Goal: Find specific page/section: Find specific page/section

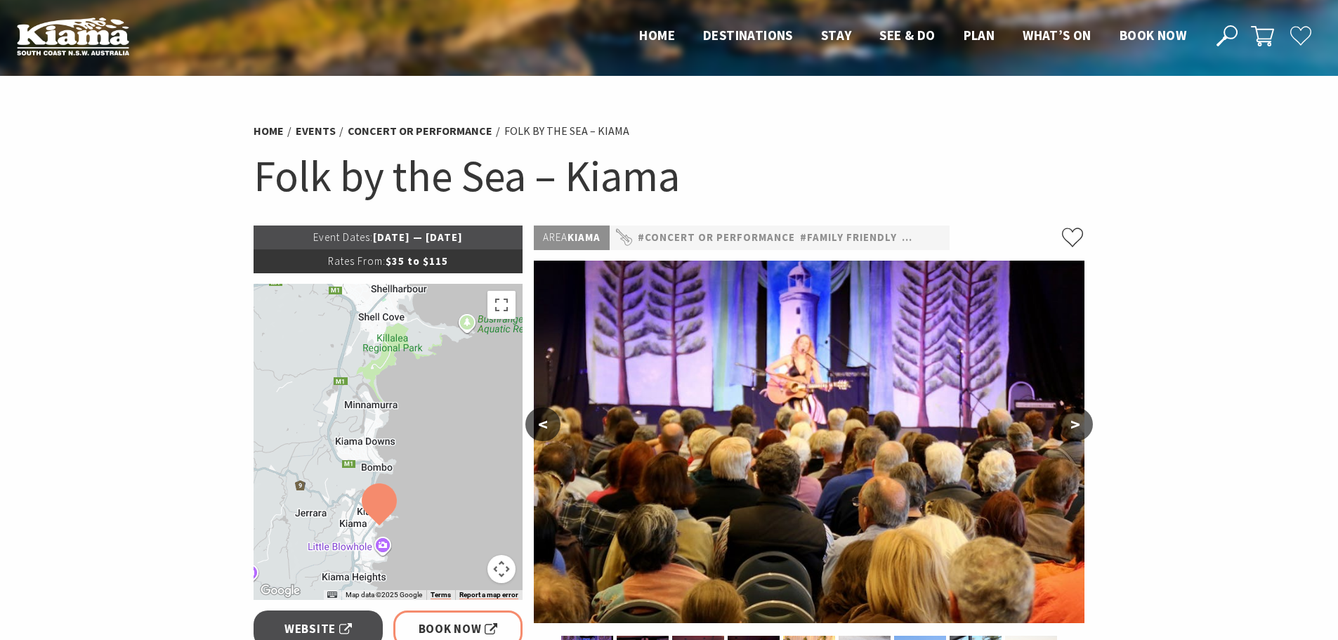
drag, startPoint x: 451, startPoint y: 331, endPoint x: 445, endPoint y: 416, distance: 85.2
click at [445, 416] on div at bounding box center [389, 442] width 270 height 316
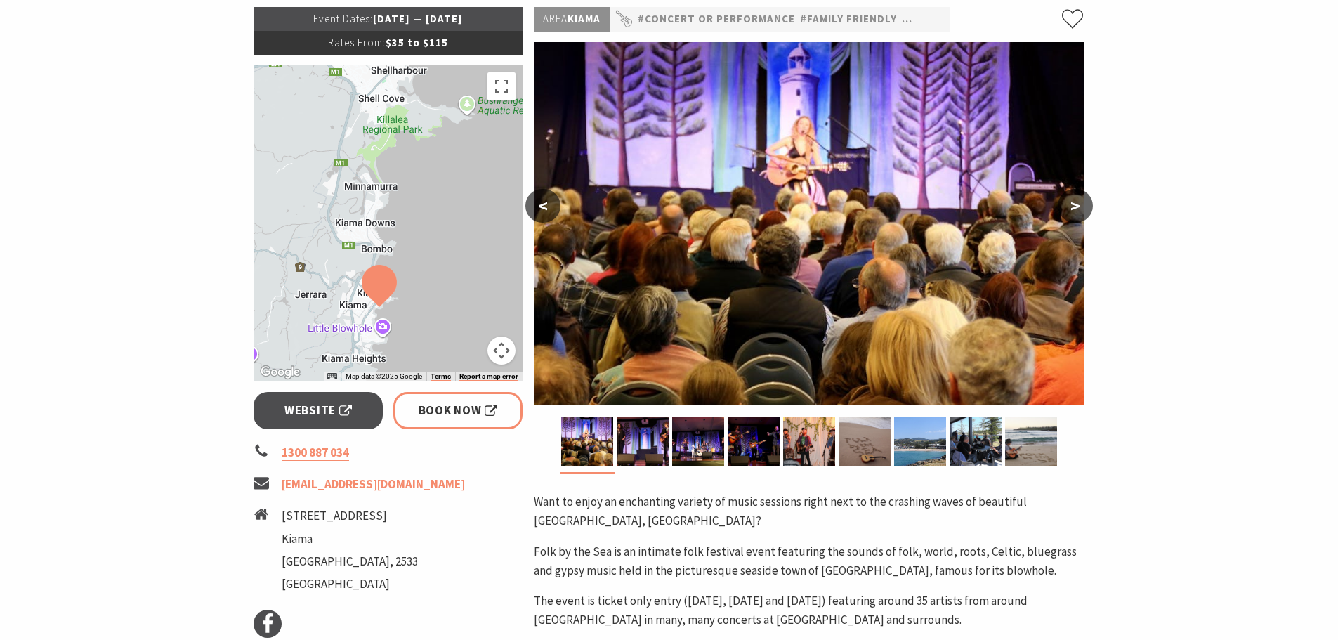
scroll to position [70, 0]
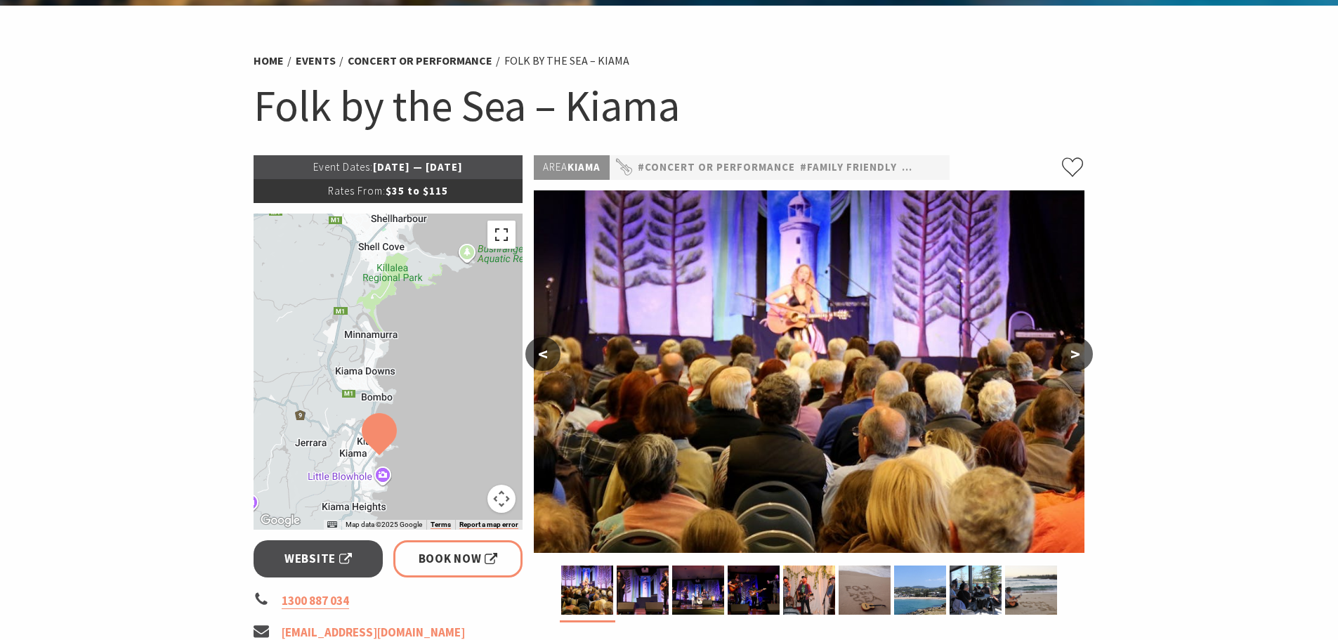
drag, startPoint x: 500, startPoint y: 237, endPoint x: 499, endPoint y: 322, distance: 85.7
click at [501, 237] on button "Toggle fullscreen view" at bounding box center [501, 235] width 28 height 28
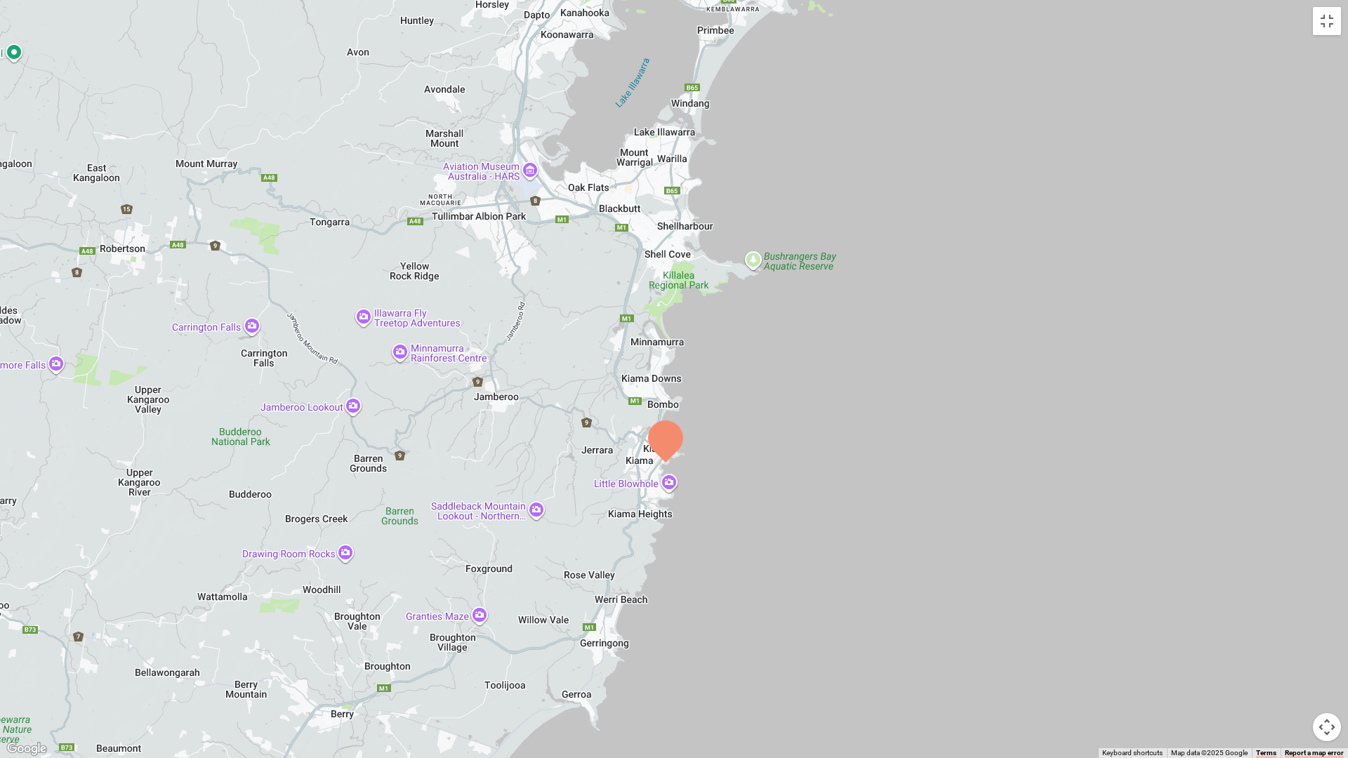
click at [702, 458] on div at bounding box center [674, 379] width 1348 height 758
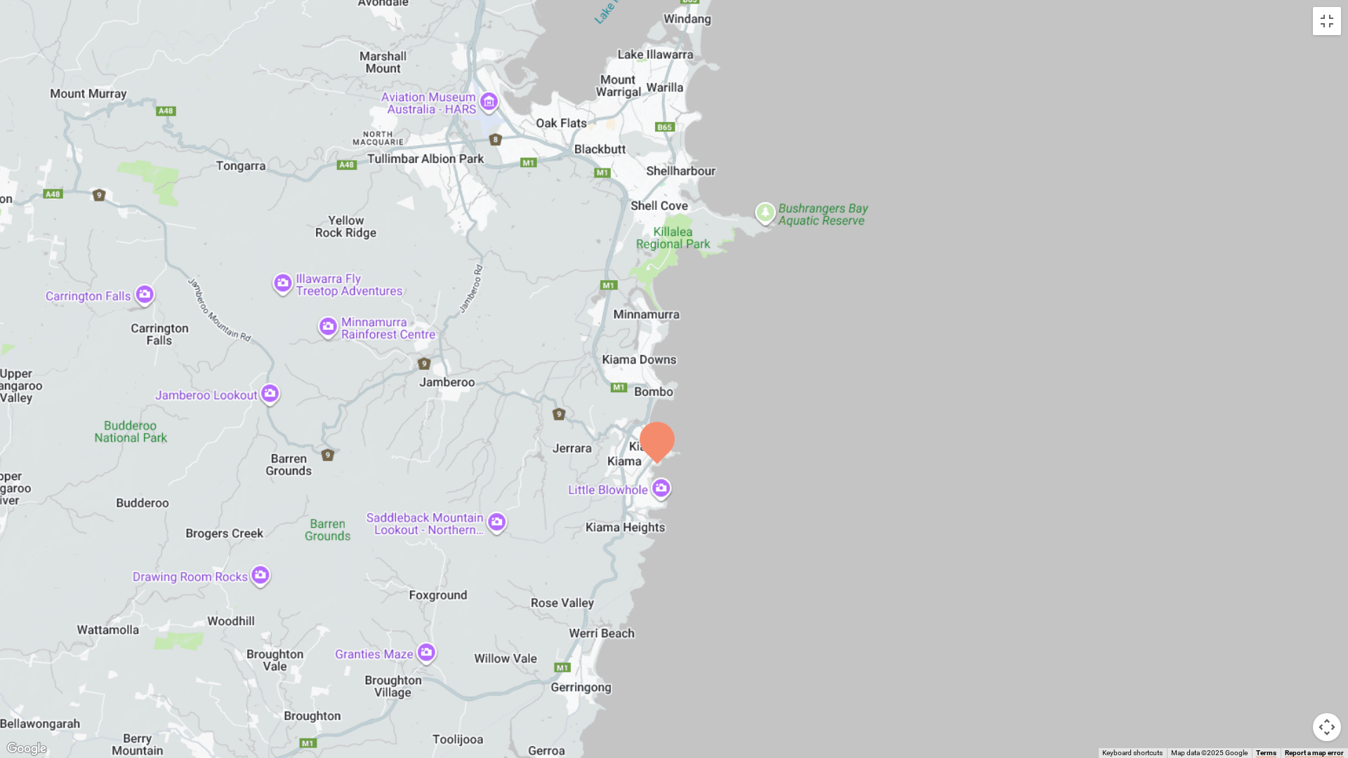
click at [702, 458] on div at bounding box center [674, 379] width 1348 height 758
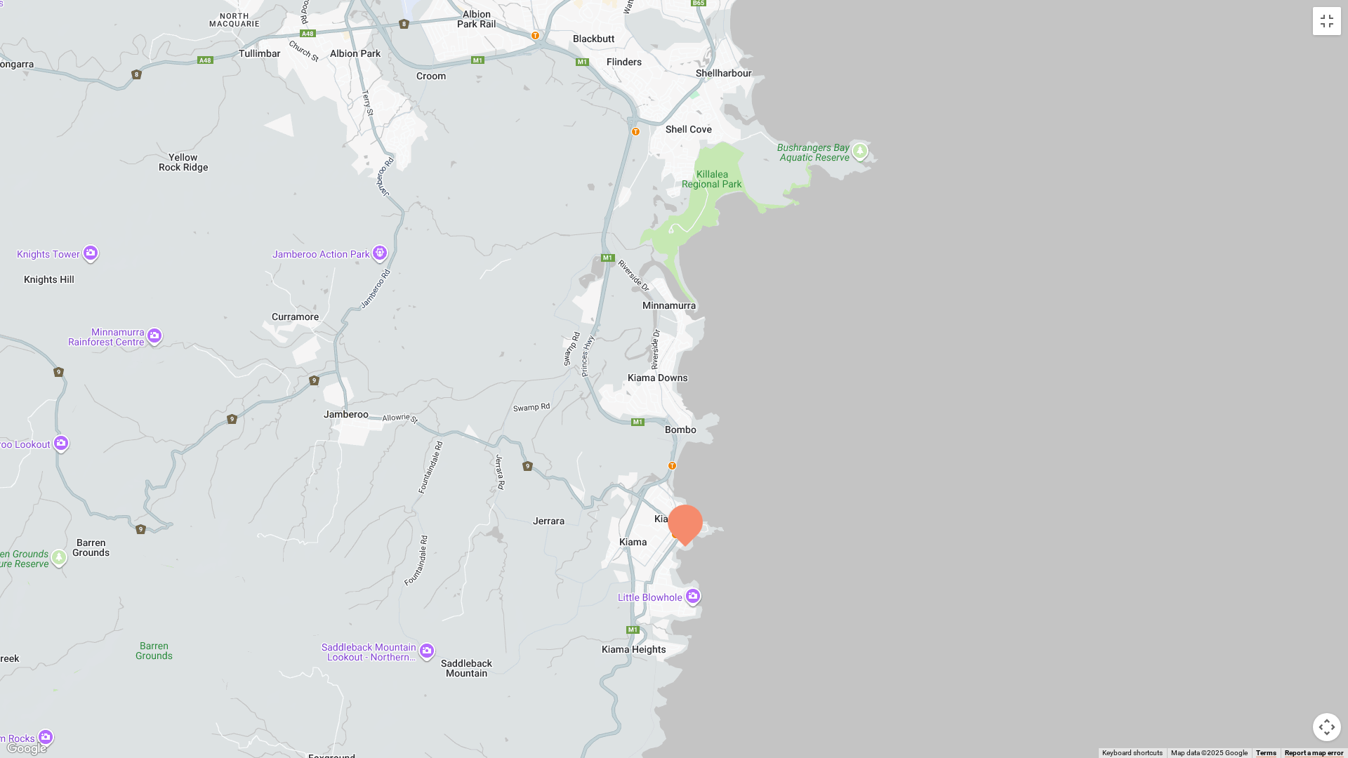
drag, startPoint x: 702, startPoint y: 458, endPoint x: 757, endPoint y: 536, distance: 95.7
click at [757, 536] on div at bounding box center [674, 379] width 1348 height 758
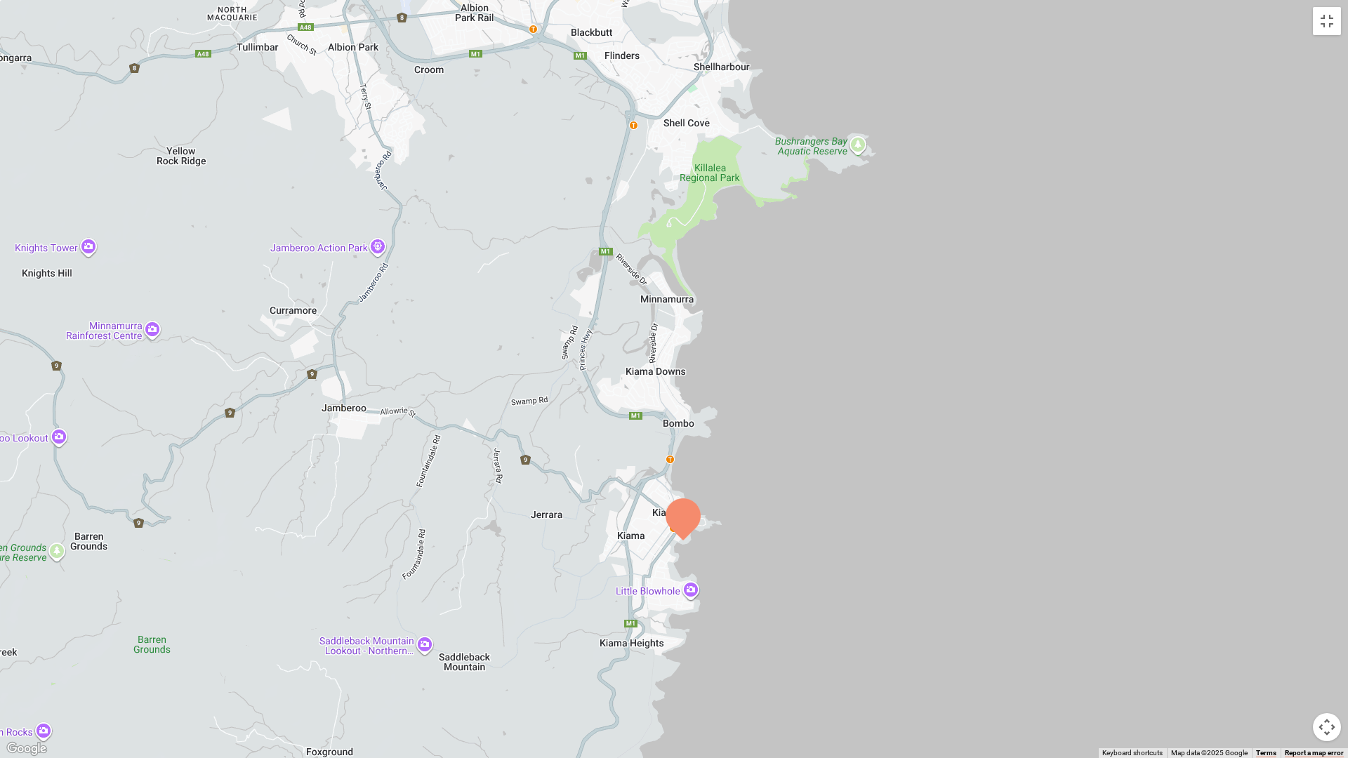
click at [732, 530] on div at bounding box center [674, 379] width 1348 height 758
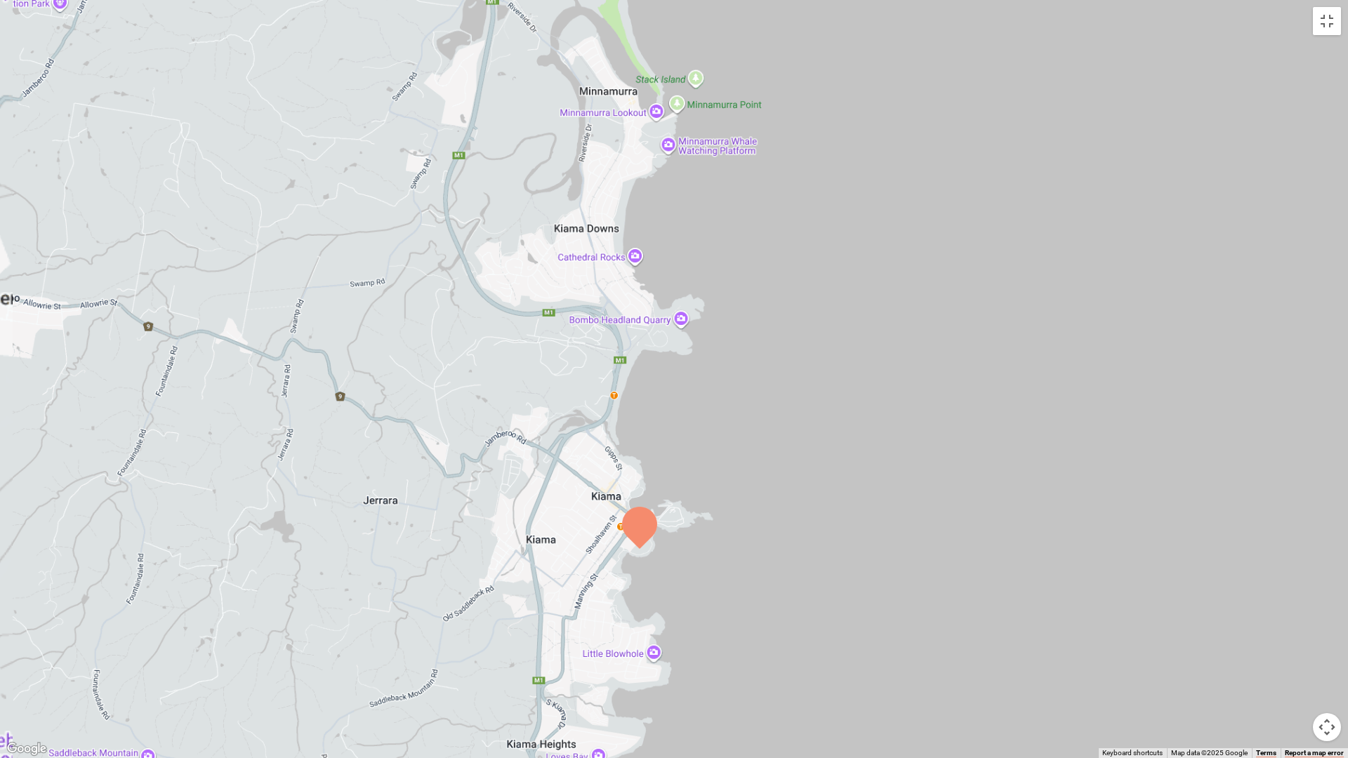
click at [673, 518] on div at bounding box center [674, 379] width 1348 height 758
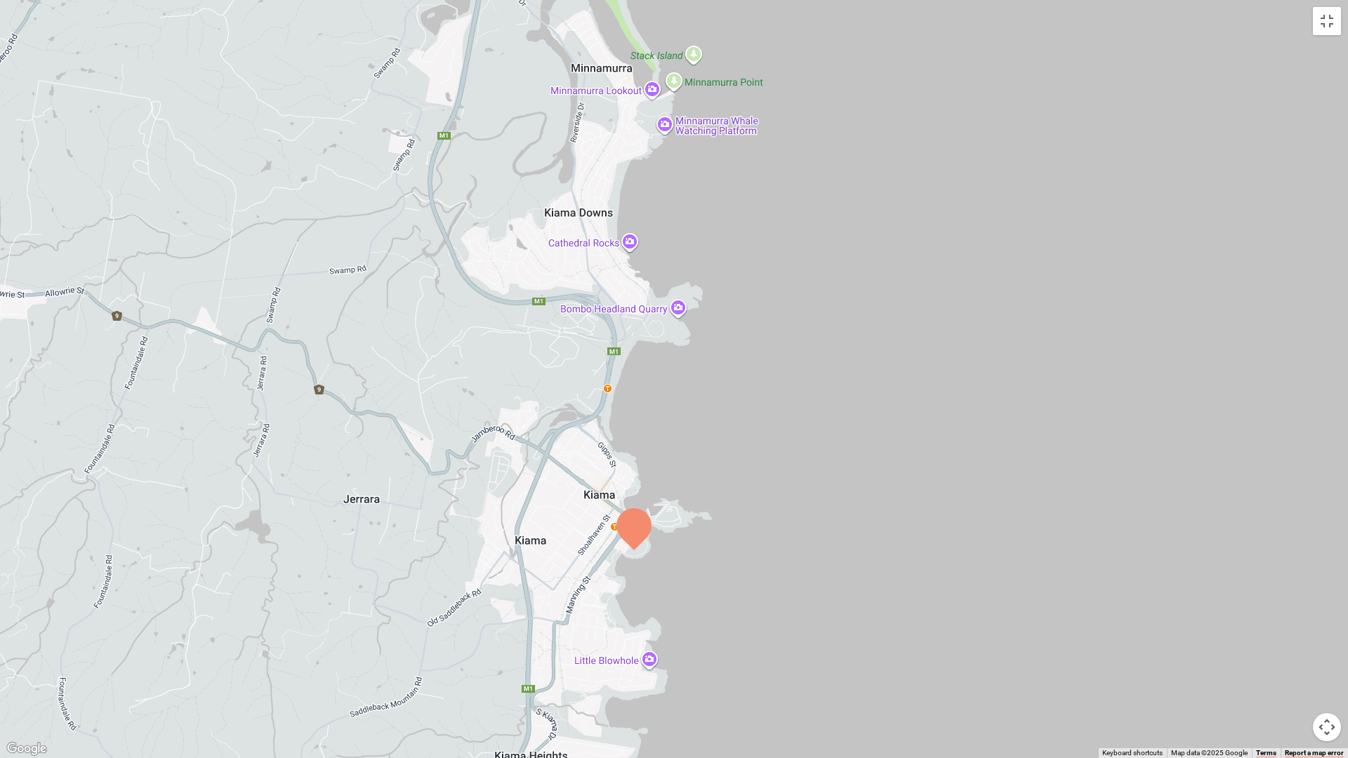
click at [673, 518] on div at bounding box center [674, 379] width 1348 height 758
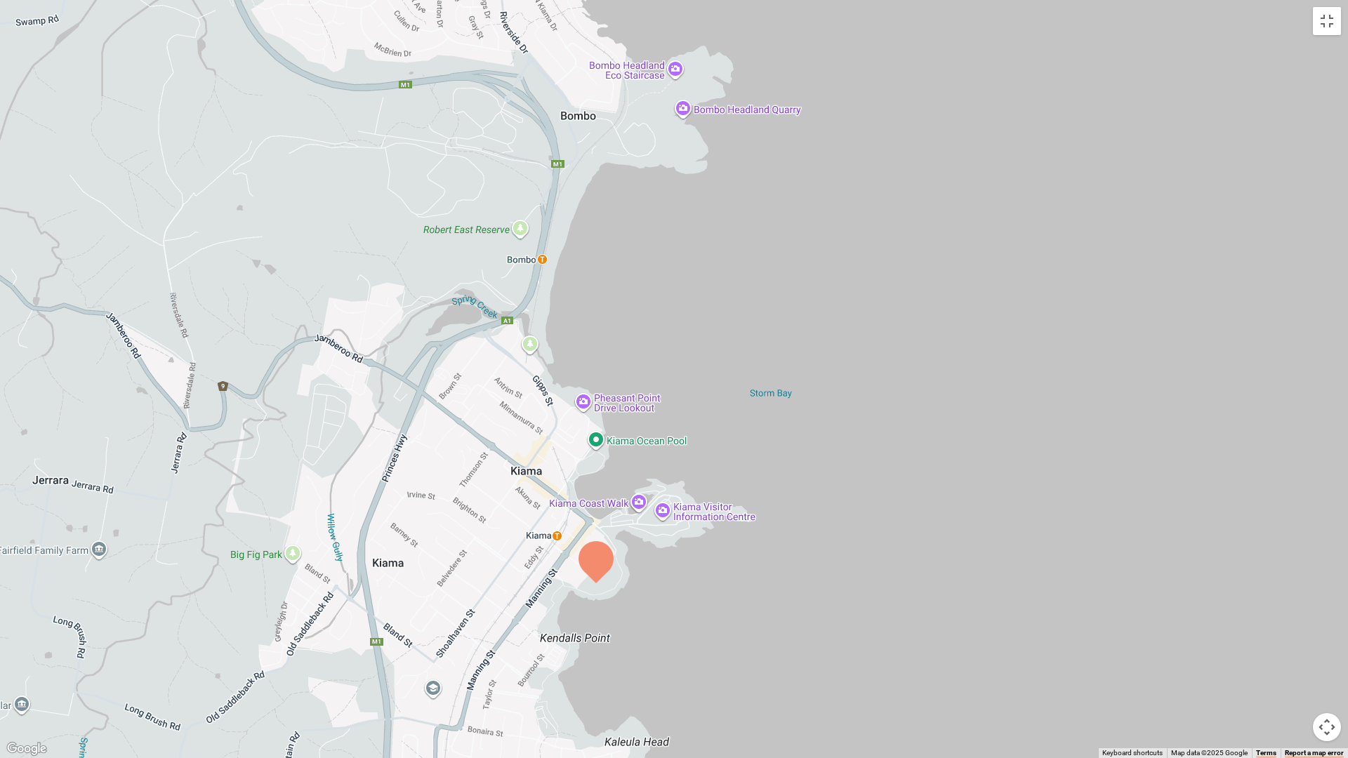
click at [673, 518] on div at bounding box center [674, 379] width 1348 height 758
click at [671, 565] on div at bounding box center [674, 379] width 1348 height 758
click at [671, 565] on div "Kiama Visitor Information Centre Kiama Visitor Information Centre [GEOGRAPHIC_D…" at bounding box center [674, 379] width 1348 height 758
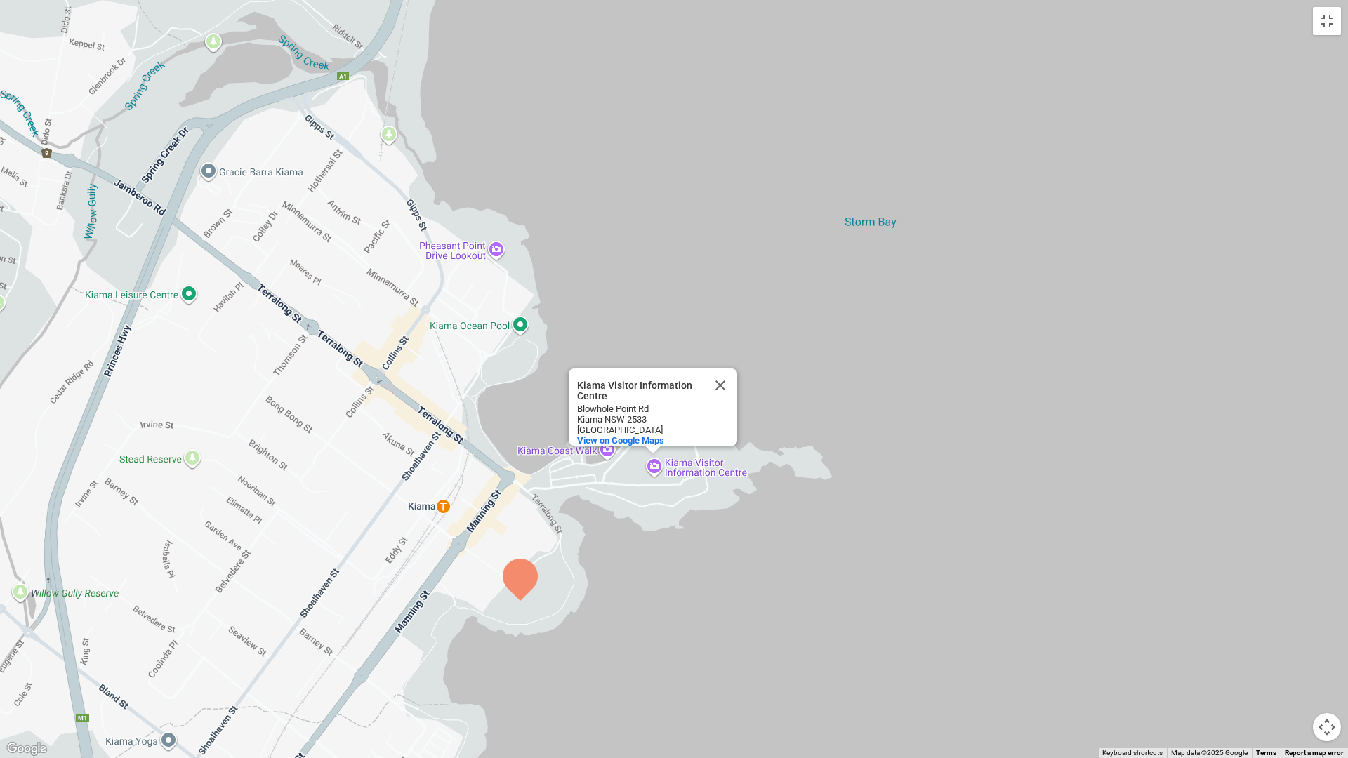
click at [470, 532] on div "Kiama Visitor Information Centre Kiama Visitor Information Centre [GEOGRAPHIC_D…" at bounding box center [674, 379] width 1348 height 758
click at [489, 301] on div "Kiama Visitor Information Centre Kiama Visitor Information Centre [GEOGRAPHIC_D…" at bounding box center [674, 379] width 1348 height 758
click at [595, 551] on div "Kiama Visitor Information Centre Kiama Visitor Information Centre [GEOGRAPHIC_D…" at bounding box center [674, 379] width 1348 height 758
drag, startPoint x: 643, startPoint y: 678, endPoint x: 644, endPoint y: 633, distance: 44.3
click at [643, 639] on div "Kiama Visitor Information Centre Kiama Visitor Information Centre [GEOGRAPHIC_D…" at bounding box center [674, 379] width 1348 height 758
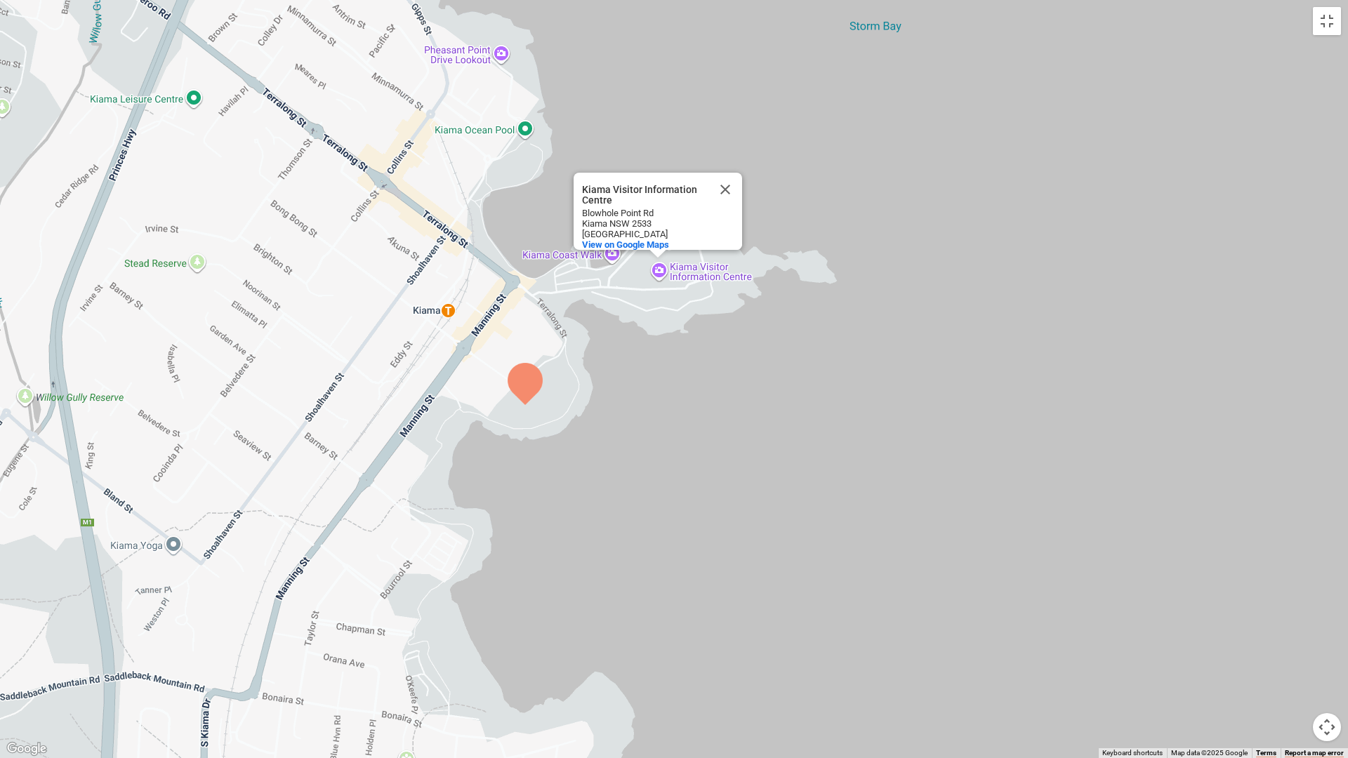
click at [701, 366] on div "Kiama Visitor Information Centre Kiama Visitor Information Centre [GEOGRAPHIC_D…" at bounding box center [674, 379] width 1348 height 758
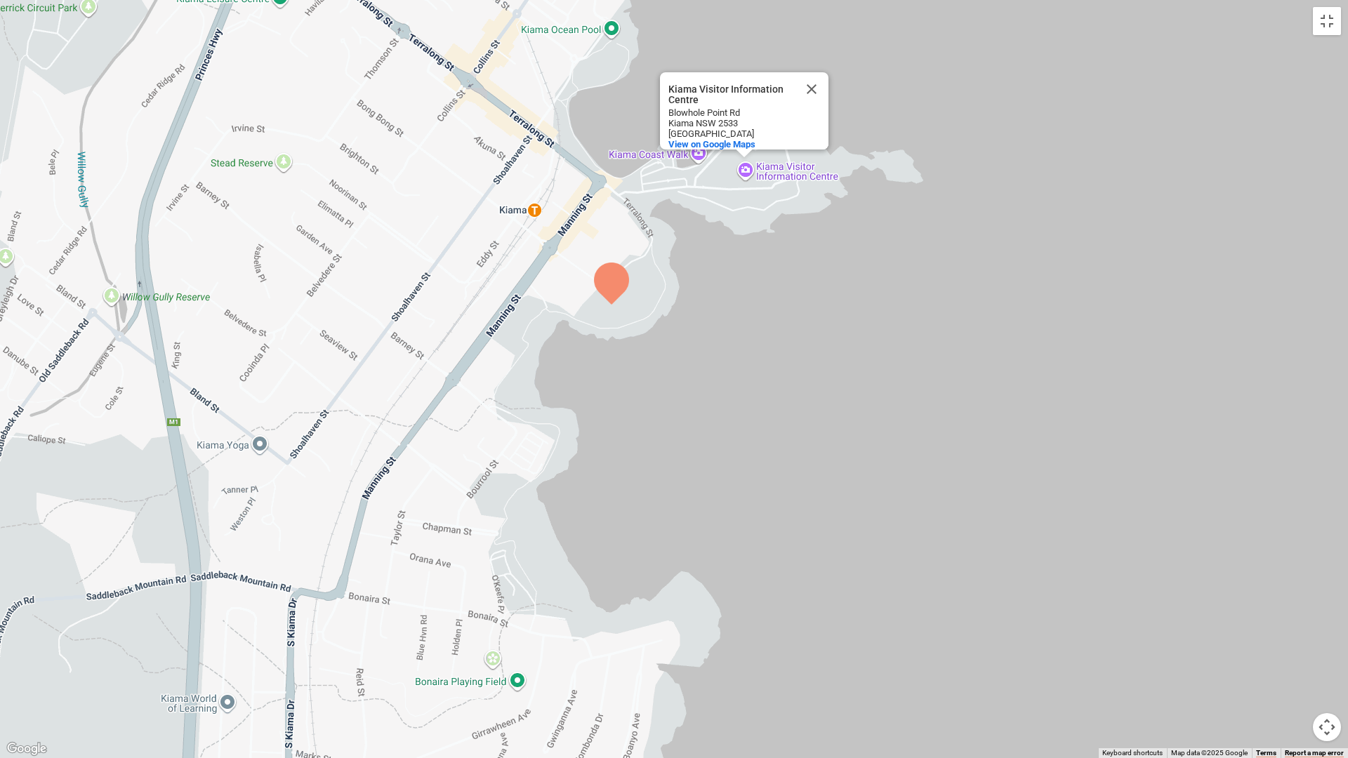
drag, startPoint x: 701, startPoint y: 172, endPoint x: 738, endPoint y: 259, distance: 94.7
click at [738, 259] on div "Kiama Visitor Information Centre Kiama Visitor Information Centre [GEOGRAPHIC_D…" at bounding box center [674, 379] width 1348 height 758
click at [745, 328] on div "Kiama Visitor Information Centre Kiama Visitor Information Centre [GEOGRAPHIC_D…" at bounding box center [674, 379] width 1348 height 758
click at [1326, 28] on button "Toggle fullscreen view" at bounding box center [1327, 21] width 28 height 28
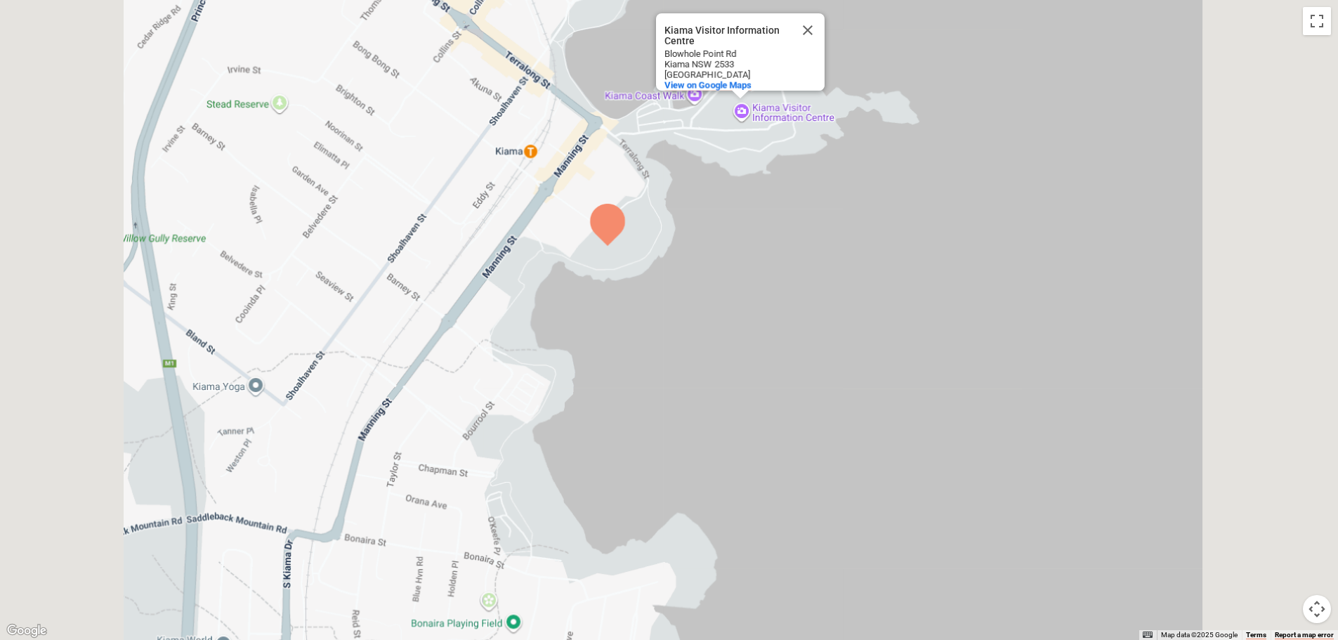
drag, startPoint x: 638, startPoint y: 574, endPoint x: 626, endPoint y: 572, distance: 12.1
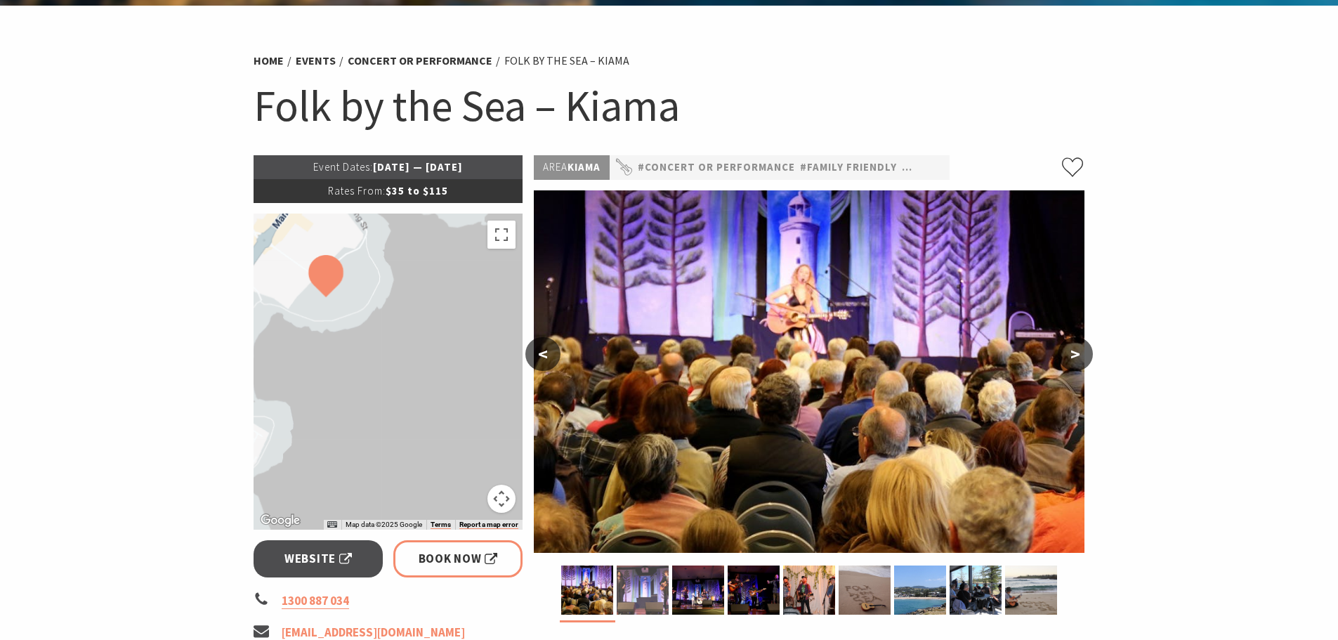
click at [638, 574] on img at bounding box center [643, 589] width 52 height 49
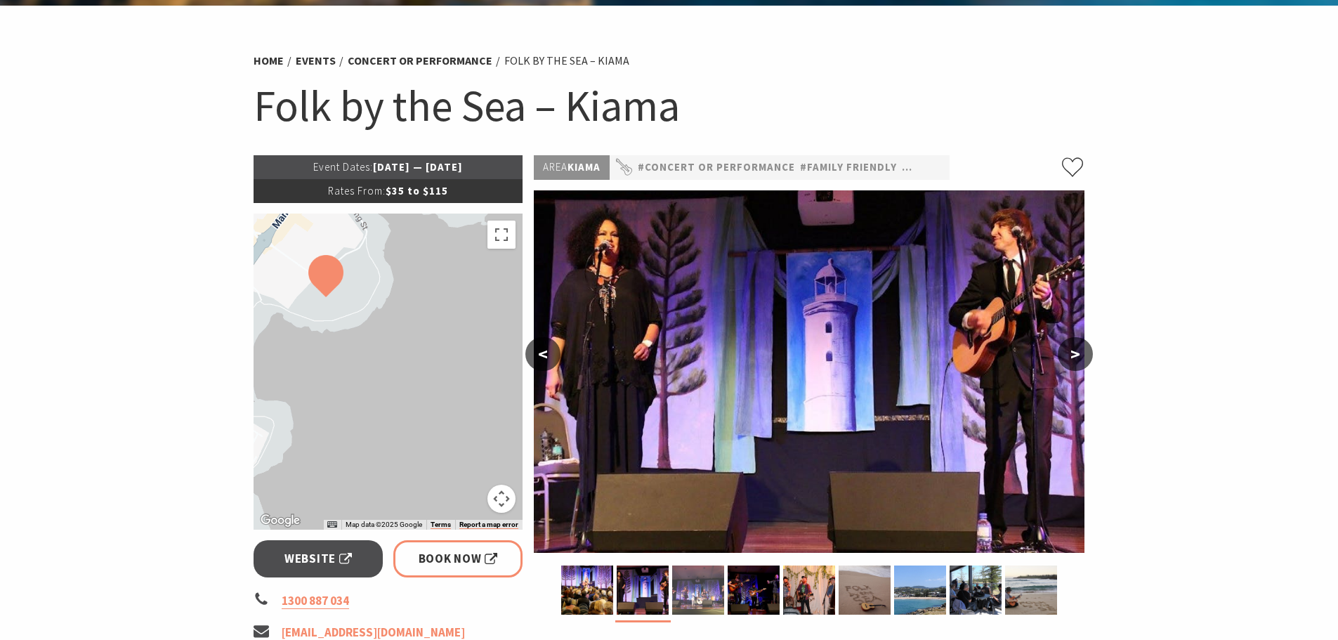
click at [715, 595] on img at bounding box center [698, 589] width 52 height 49
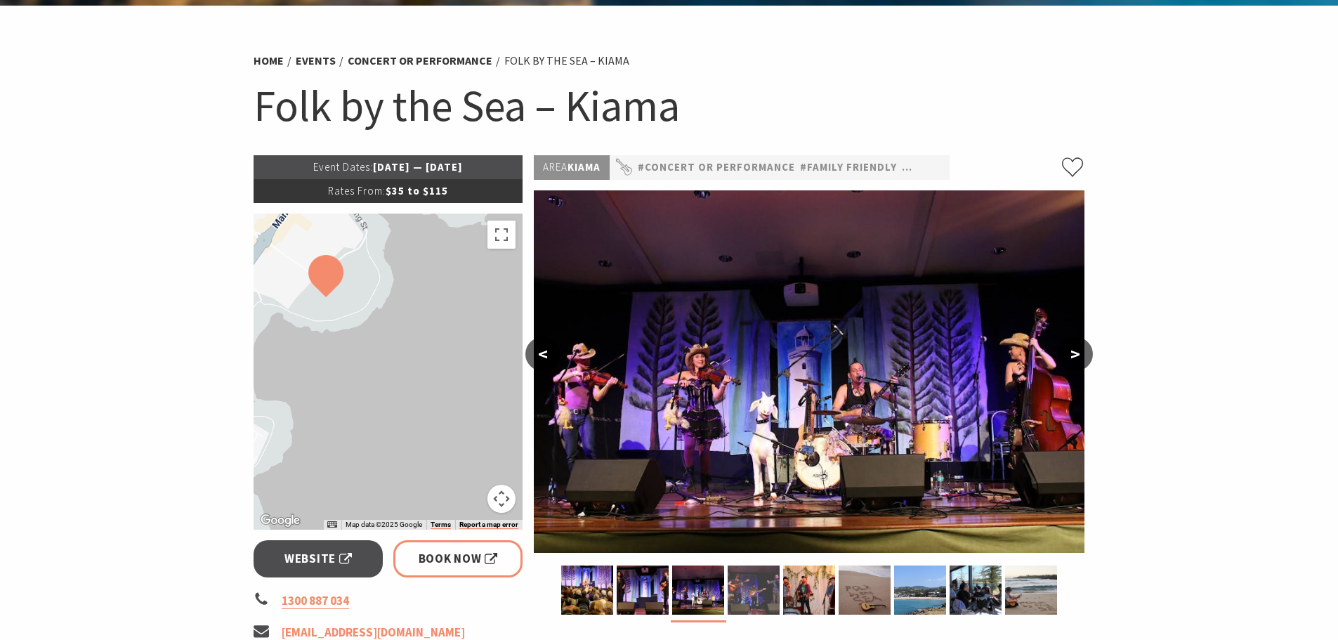
click at [751, 591] on img at bounding box center [754, 589] width 52 height 49
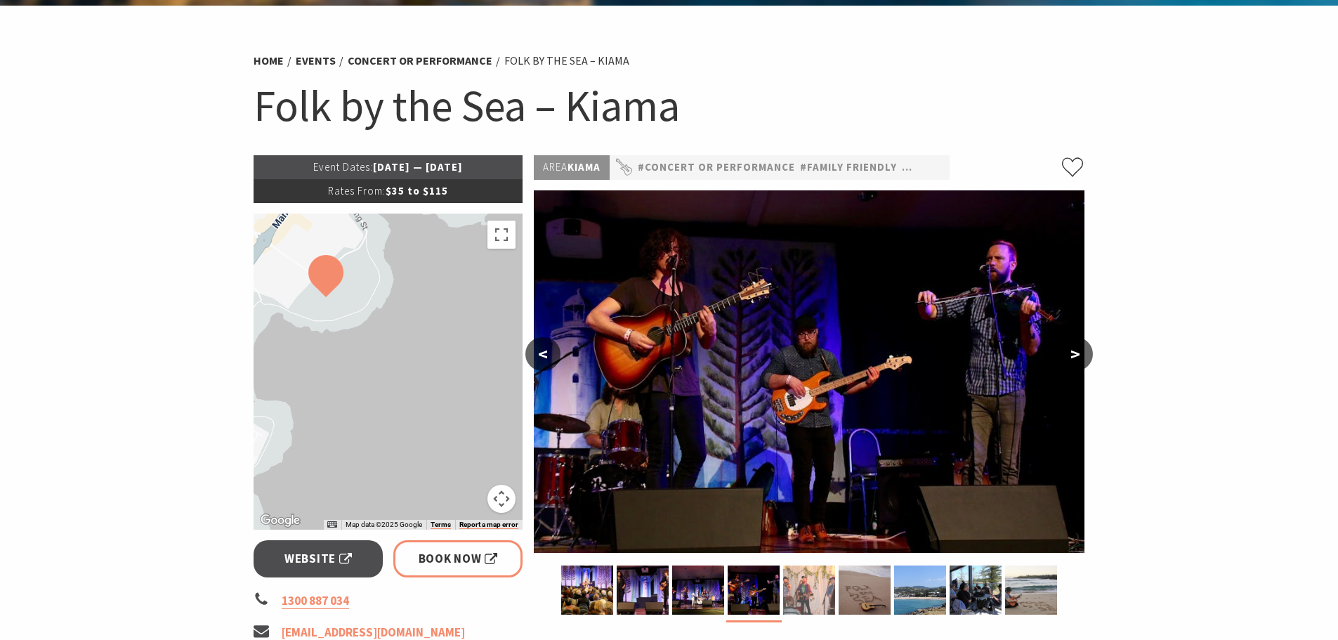
click at [824, 595] on img at bounding box center [809, 589] width 52 height 49
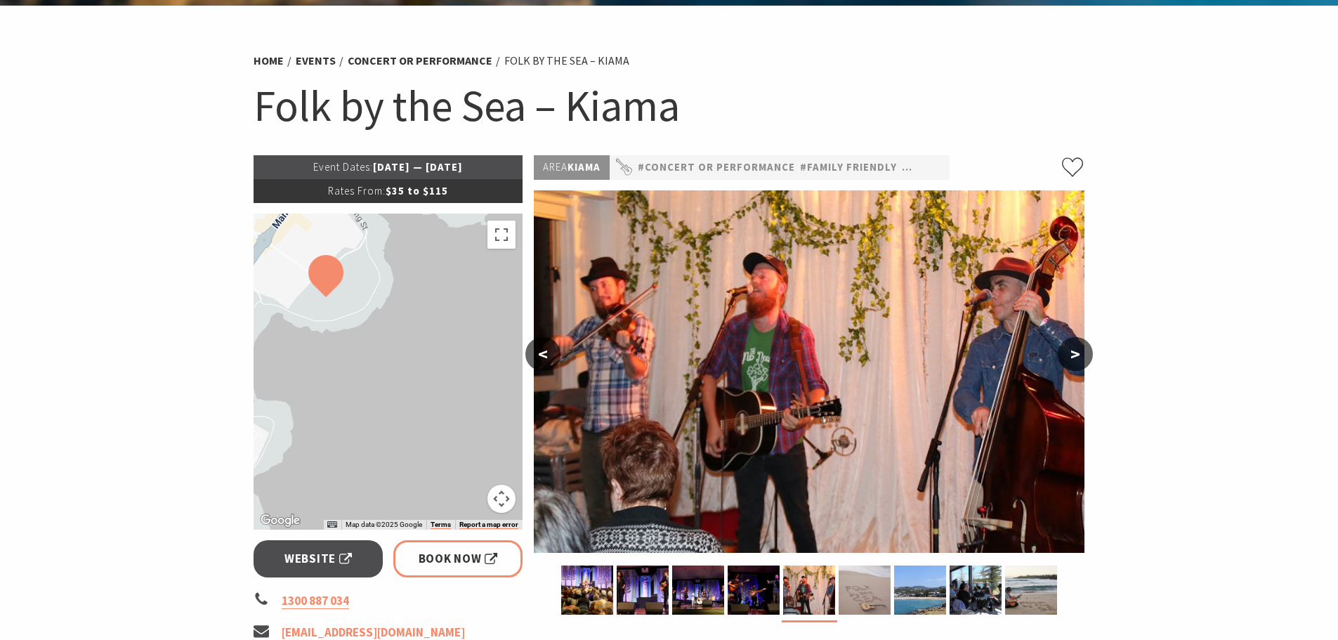
click at [863, 597] on img at bounding box center [864, 589] width 52 height 49
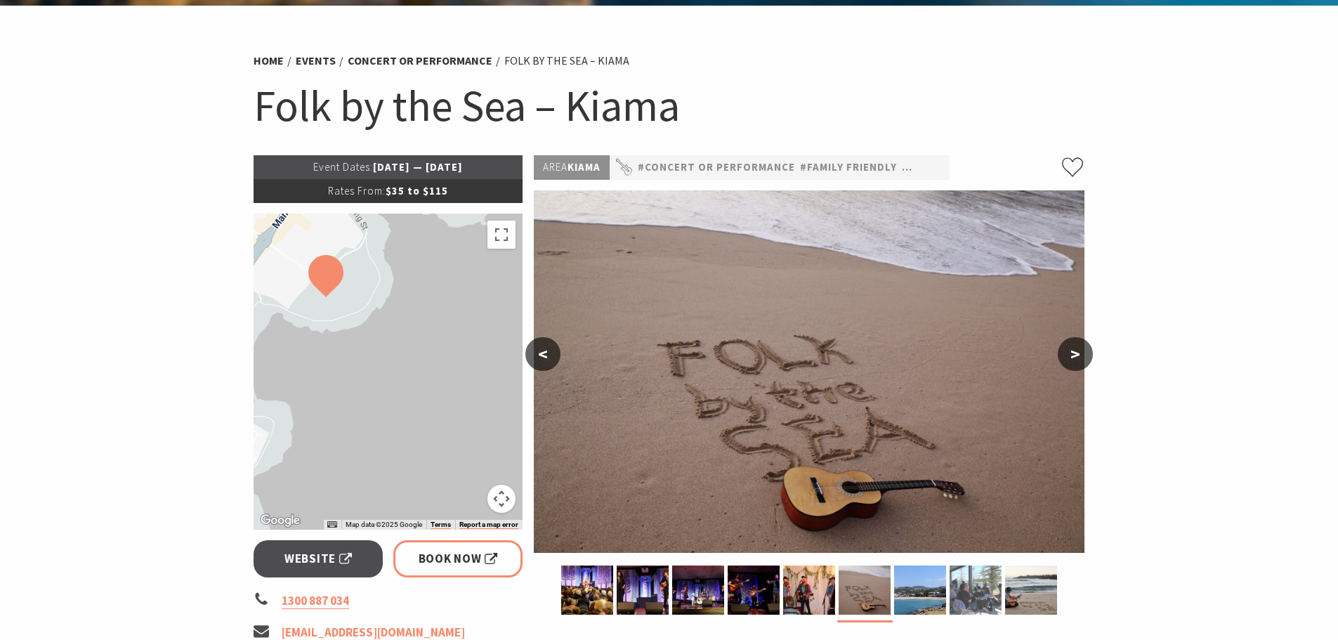
click at [959, 602] on img at bounding box center [975, 589] width 52 height 49
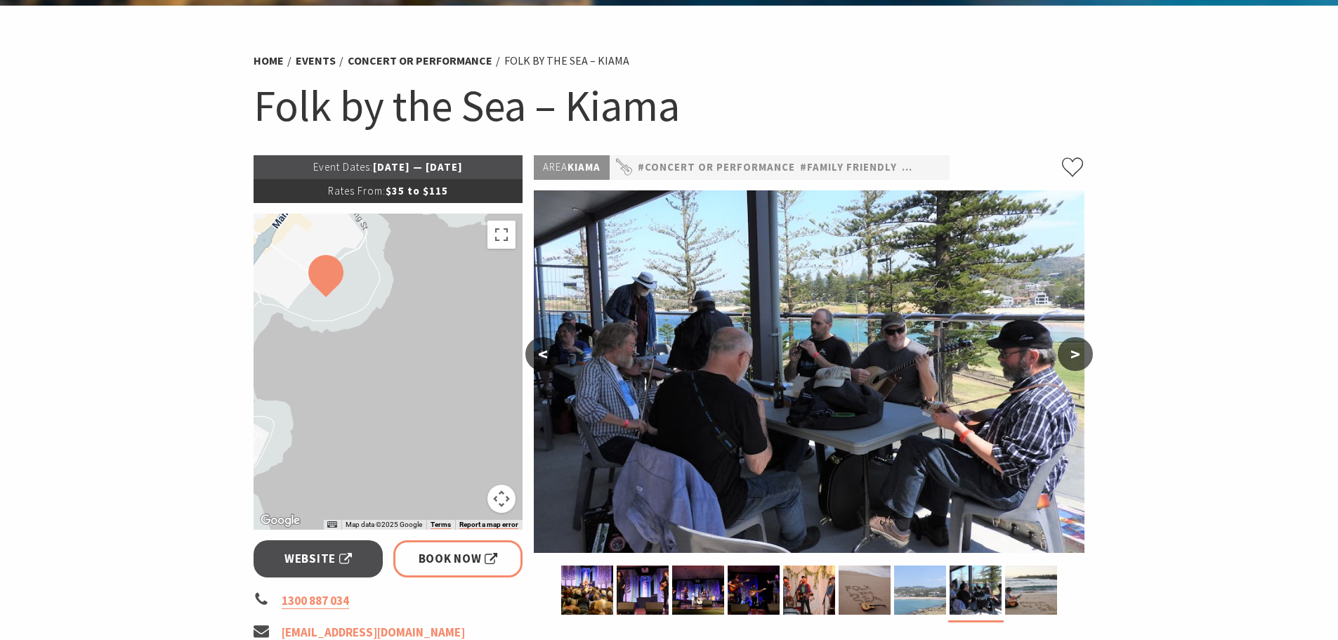
click at [945, 589] on img at bounding box center [920, 589] width 52 height 49
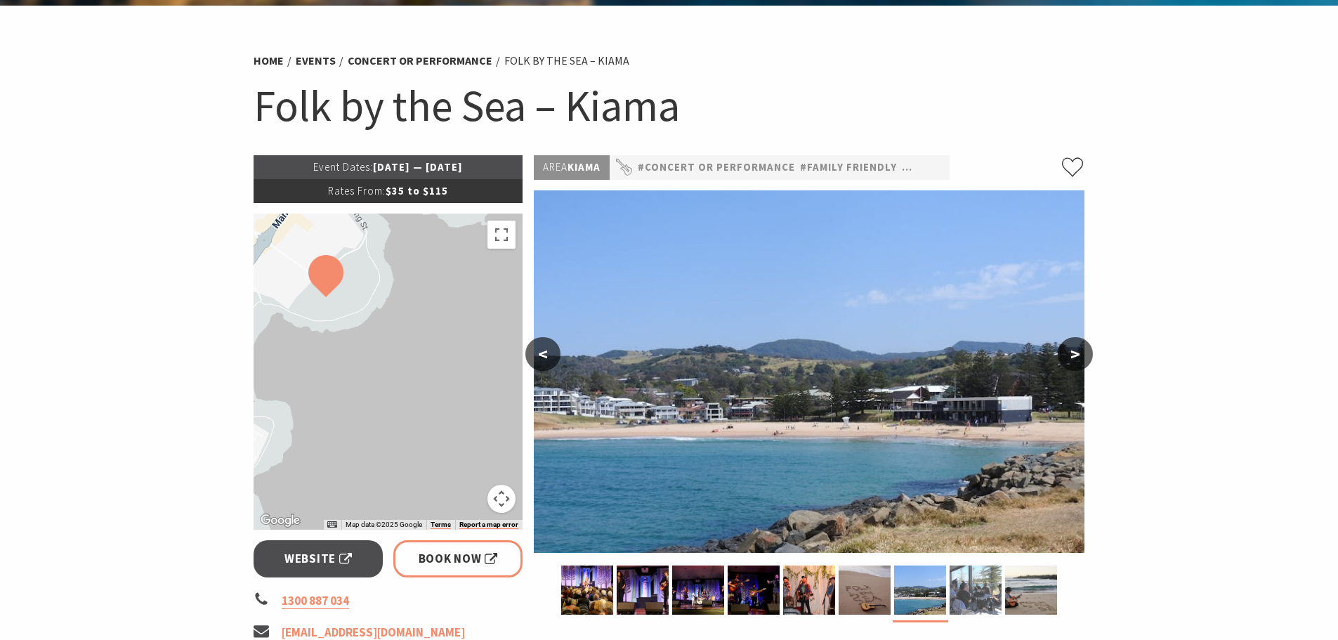
click at [988, 595] on img at bounding box center [975, 589] width 52 height 49
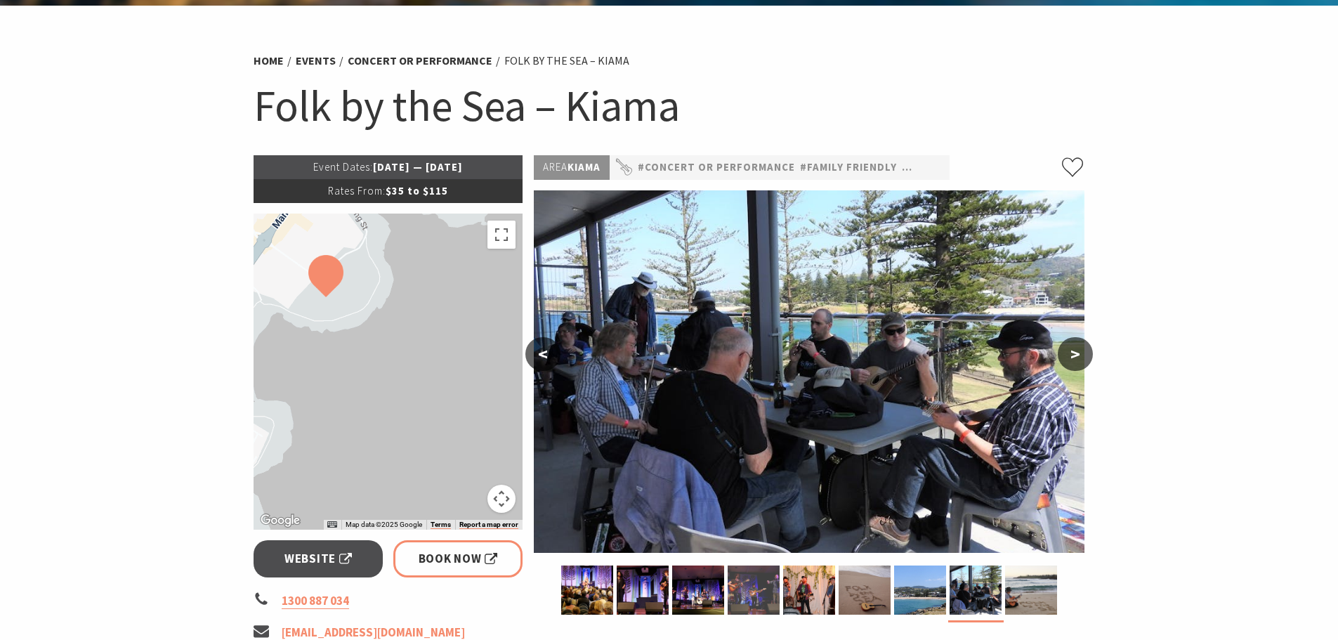
drag, startPoint x: 1000, startPoint y: 603, endPoint x: 768, endPoint y: 594, distance: 232.6
click at [768, 594] on div at bounding box center [809, 593] width 499 height 57
click at [1037, 602] on img at bounding box center [1031, 589] width 52 height 49
